Goal: Task Accomplishment & Management: Manage account settings

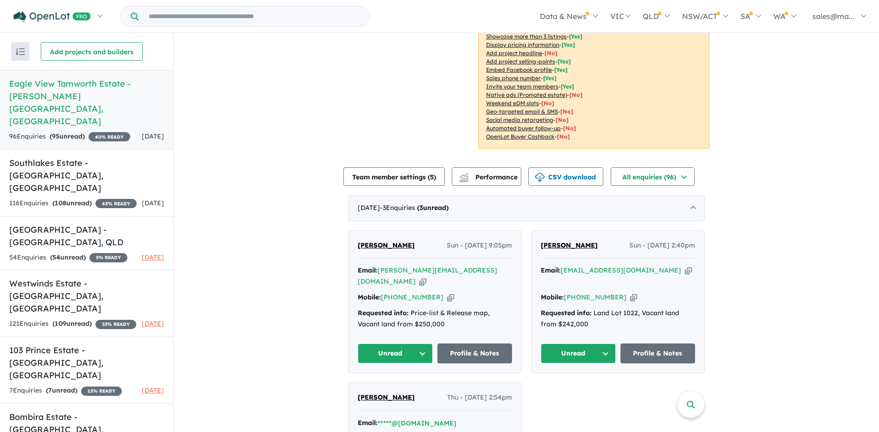
scroll to position [185, 0]
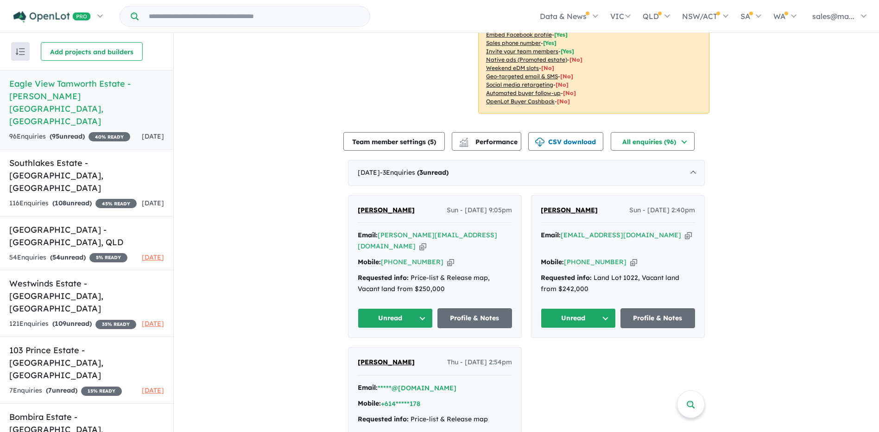
click at [426, 241] on icon "button" at bounding box center [422, 246] width 7 height 10
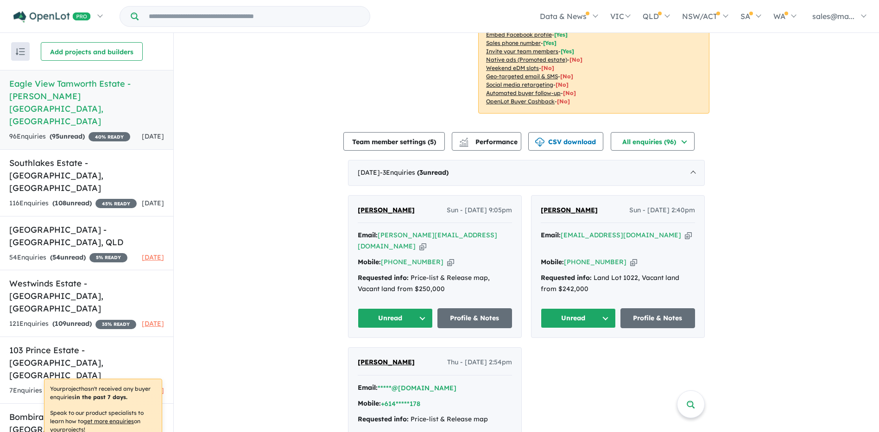
click at [447, 257] on icon "button" at bounding box center [450, 262] width 7 height 10
drag, startPoint x: 409, startPoint y: 198, endPoint x: 347, endPoint y: 198, distance: 61.6
click at [348, 198] on div "[PERSON_NAME] Sun - [DATE] 9:05pm Email: [PERSON_NAME][EMAIL_ADDRESS][DOMAIN_NA…" at bounding box center [434, 267] width 173 height 142
copy span "[PERSON_NAME]"
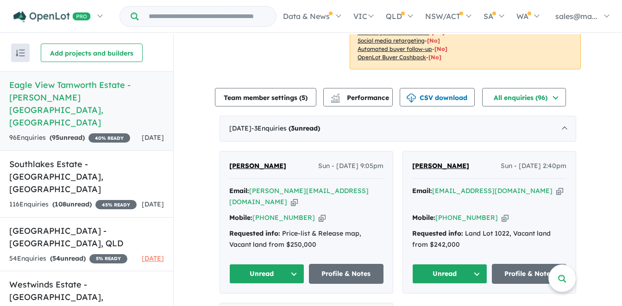
scroll to position [232, 0]
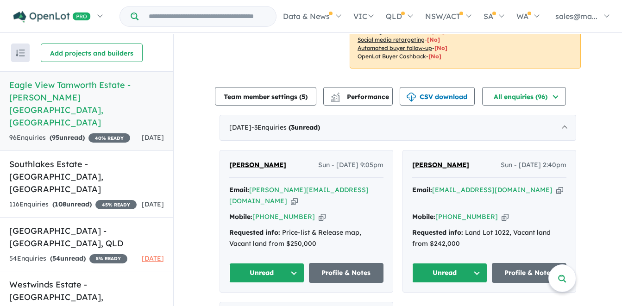
click at [557, 185] on icon "button" at bounding box center [560, 190] width 7 height 10
drag, startPoint x: 493, startPoint y: 194, endPoint x: 533, endPoint y: 197, distance: 40.4
click at [502, 212] on icon "button" at bounding box center [505, 217] width 7 height 10
click at [70, 200] on strong "( 108 unread)" at bounding box center [71, 204] width 39 height 8
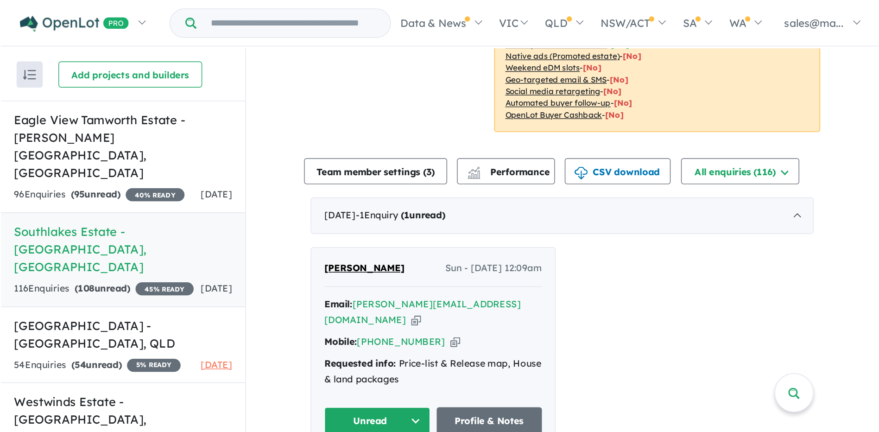
scroll to position [371, 0]
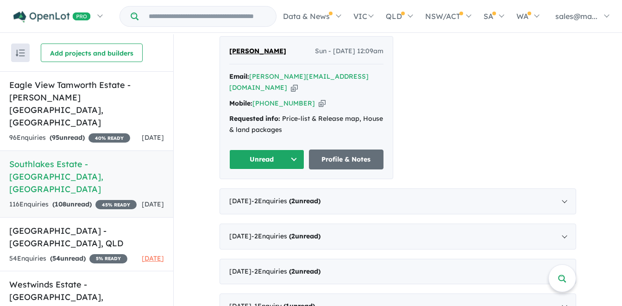
click at [298, 83] on icon "button" at bounding box center [294, 88] width 7 height 10
drag, startPoint x: 308, startPoint y: 95, endPoint x: 317, endPoint y: 92, distance: 8.9
click at [319, 99] on icon "button" at bounding box center [322, 104] width 7 height 10
